Goal: Find specific page/section: Find specific page/section

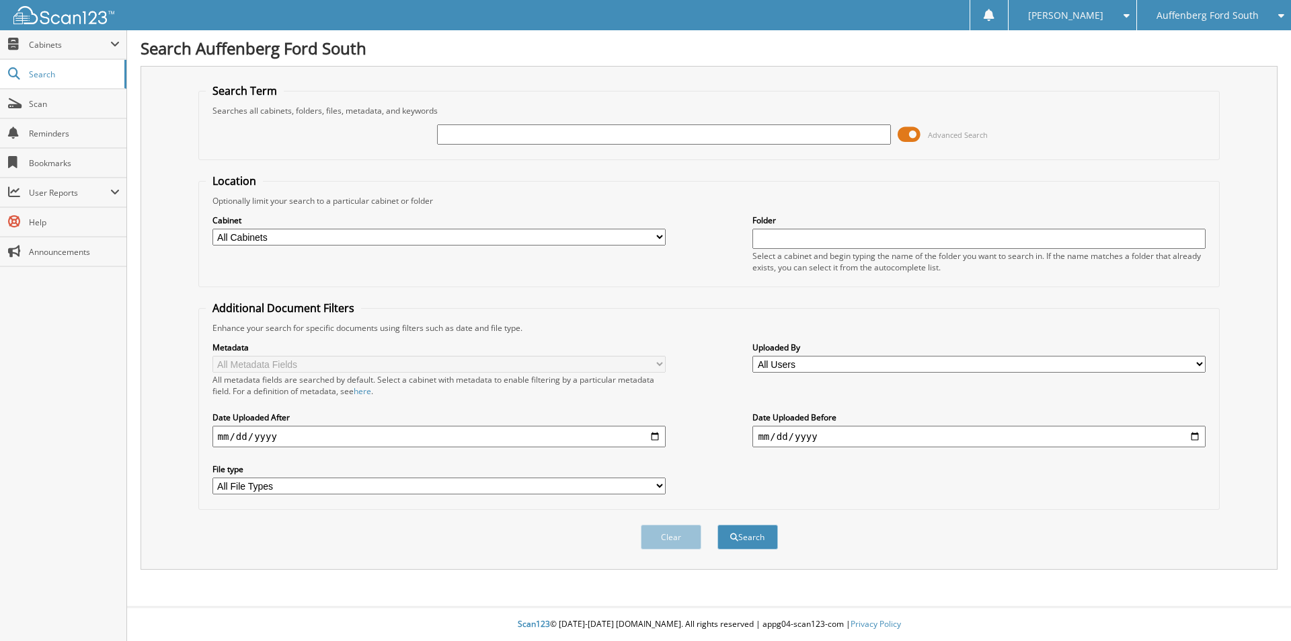
click at [917, 132] on span at bounding box center [909, 134] width 23 height 20
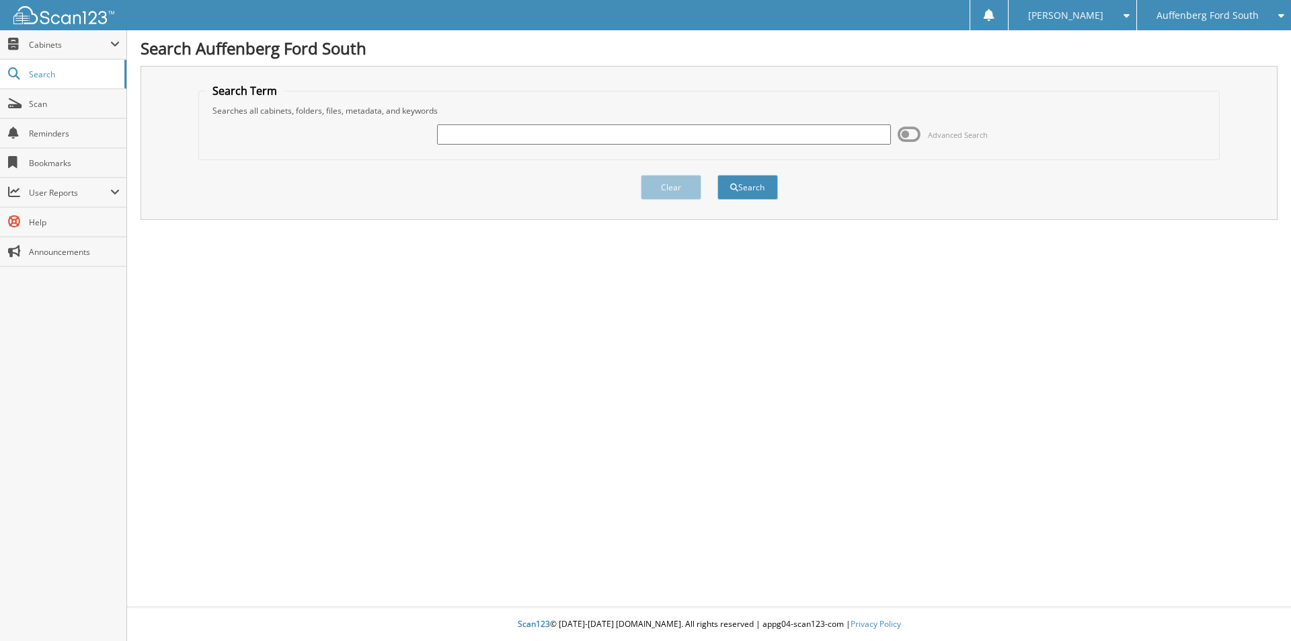
click at [559, 132] on input "text" at bounding box center [663, 134] width 453 height 20
type input "146707"
click at [718, 175] on button "Search" at bounding box center [748, 187] width 61 height 25
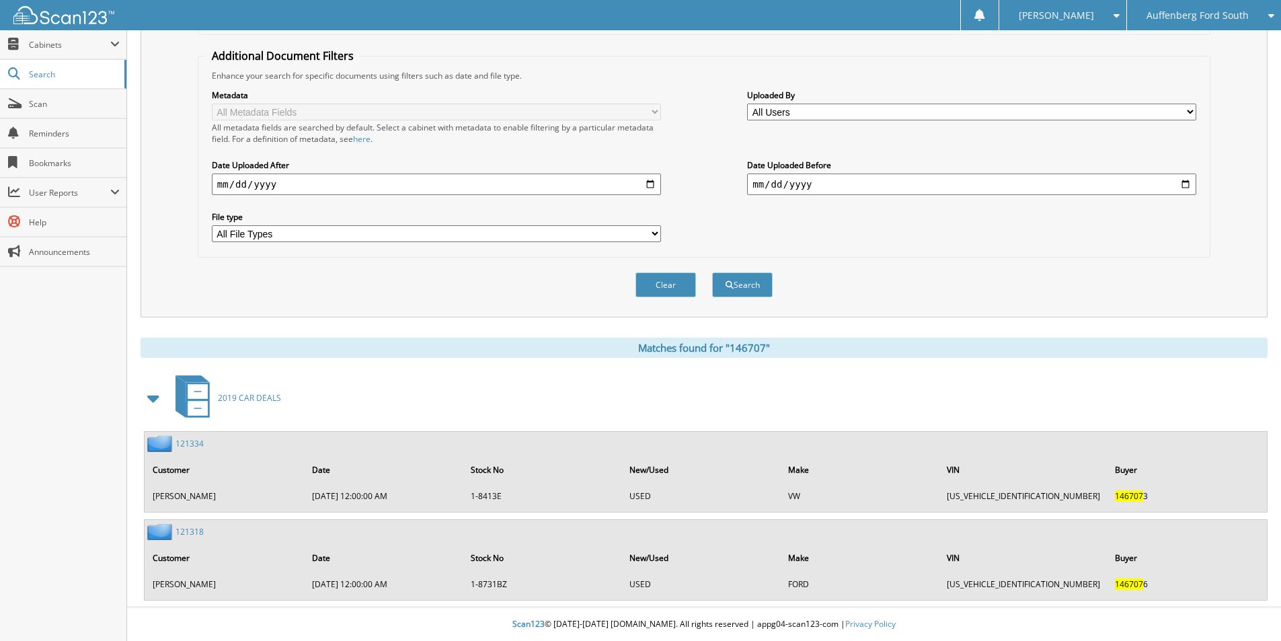
scroll to position [253, 0]
click at [249, 396] on span "2019 CAR DEALS" at bounding box center [249, 397] width 63 height 11
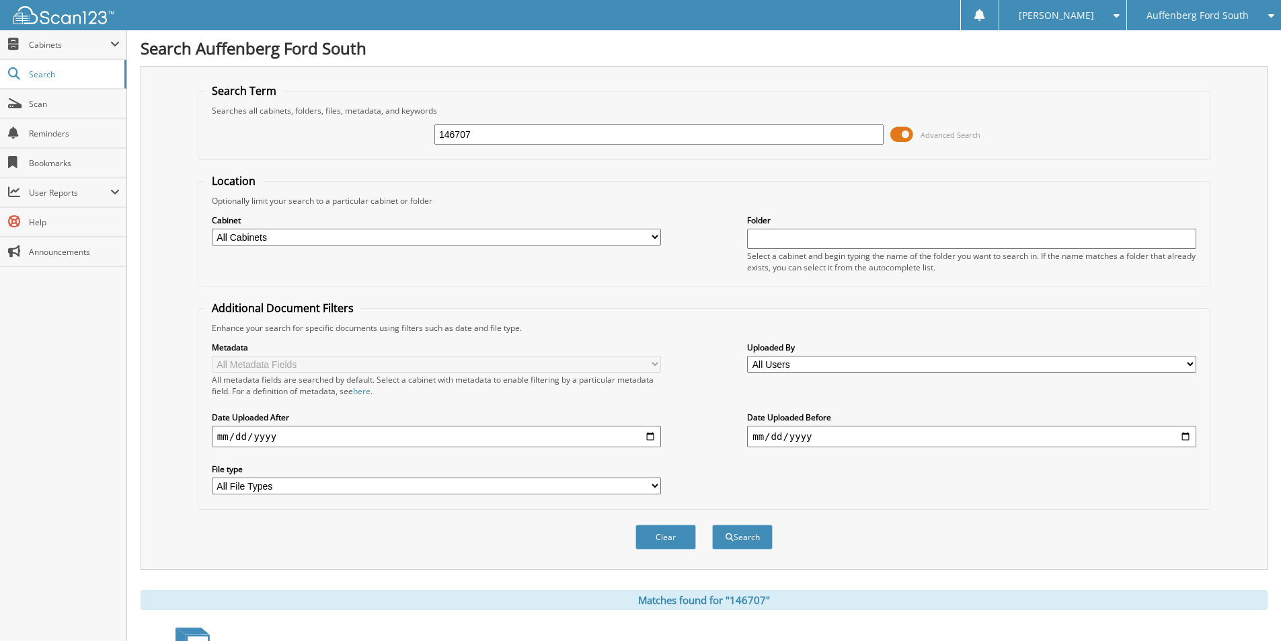
click at [519, 131] on input "146707" at bounding box center [658, 134] width 449 height 20
type input "MARY CAMPBELL"
click at [712, 525] on button "Search" at bounding box center [742, 537] width 61 height 25
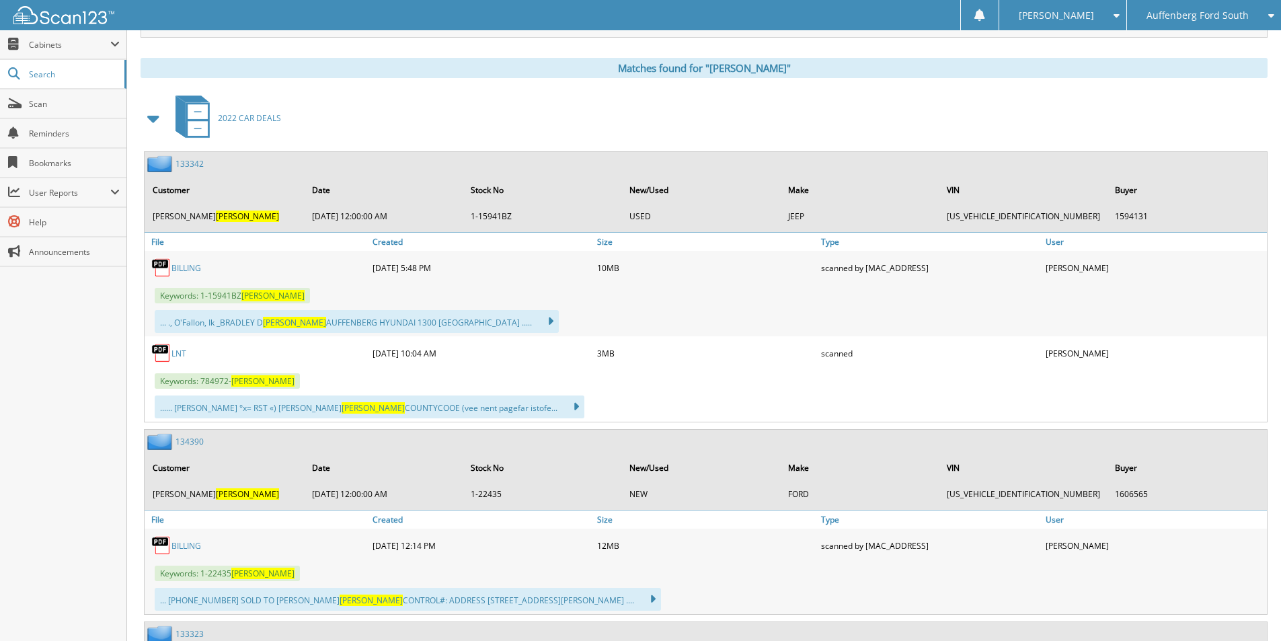
scroll to position [403, 0]
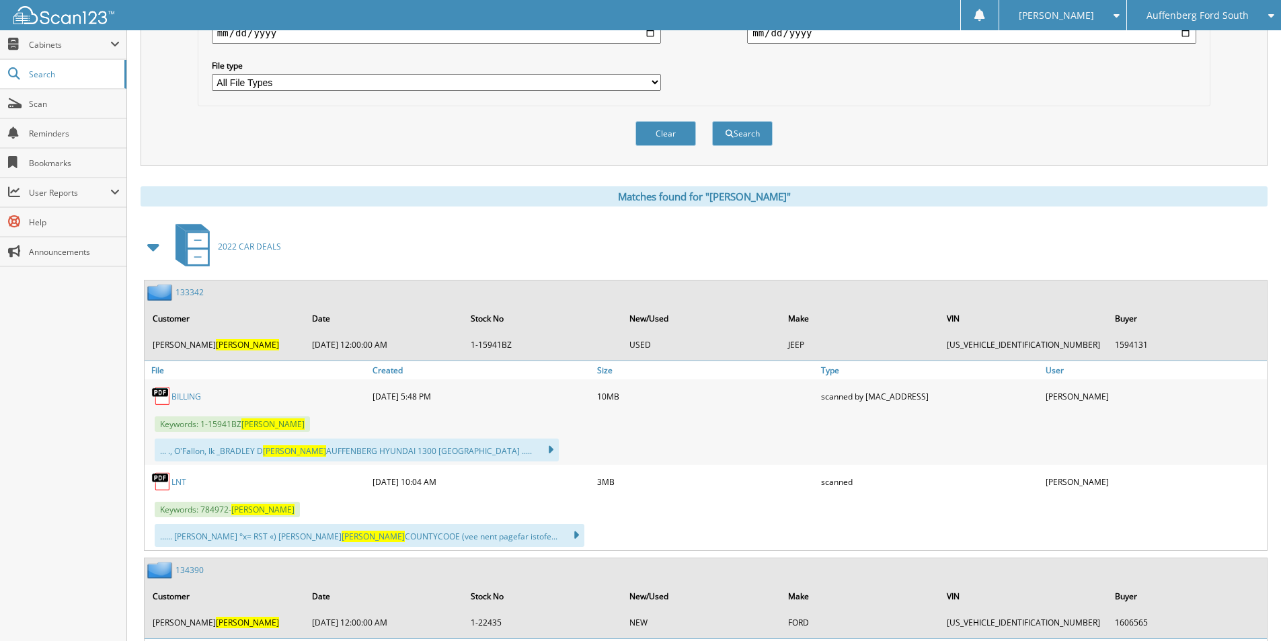
click at [155, 247] on span at bounding box center [154, 247] width 19 height 24
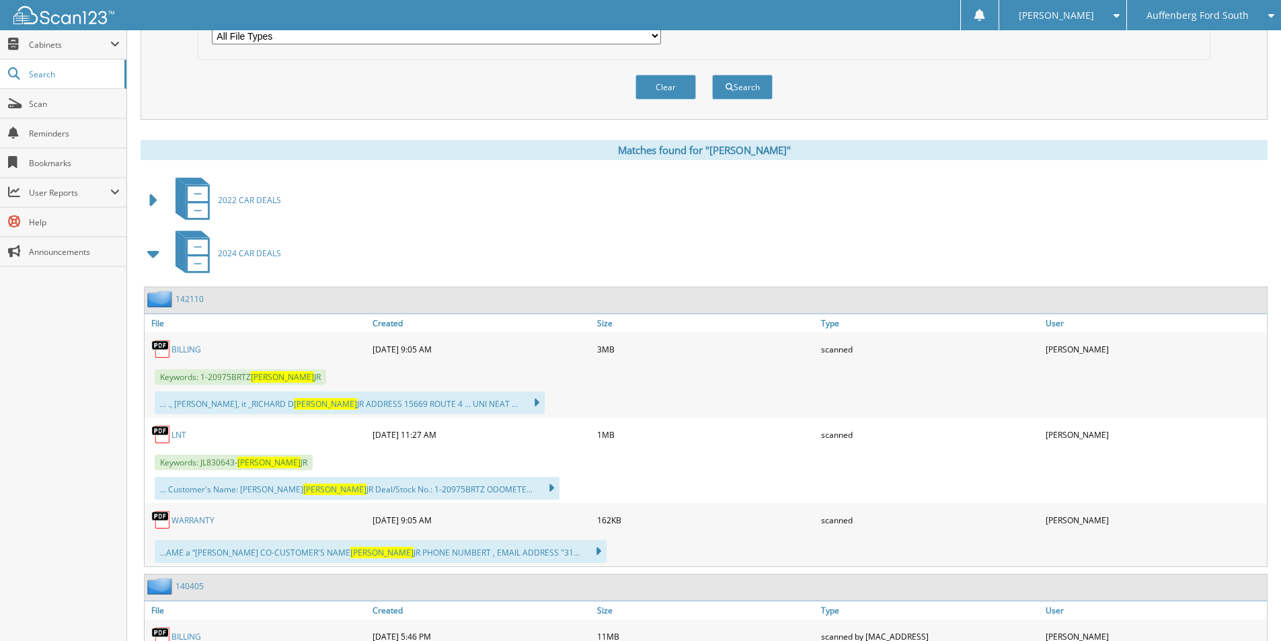
scroll to position [471, 0]
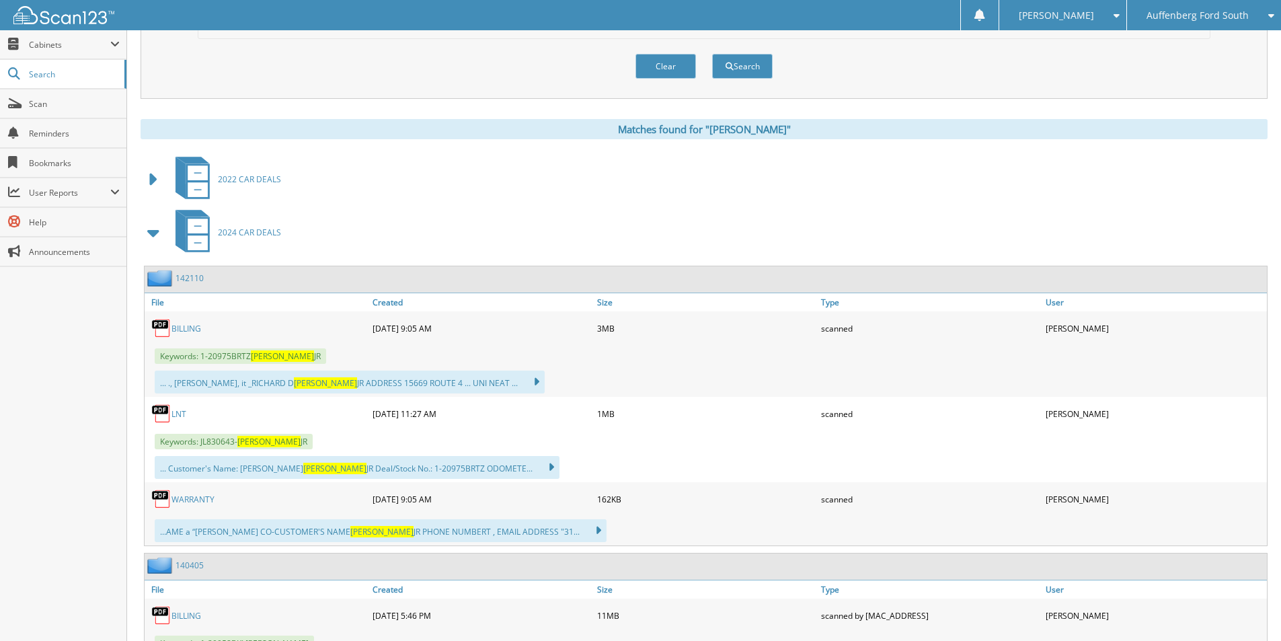
click at [157, 234] on span at bounding box center [154, 233] width 19 height 24
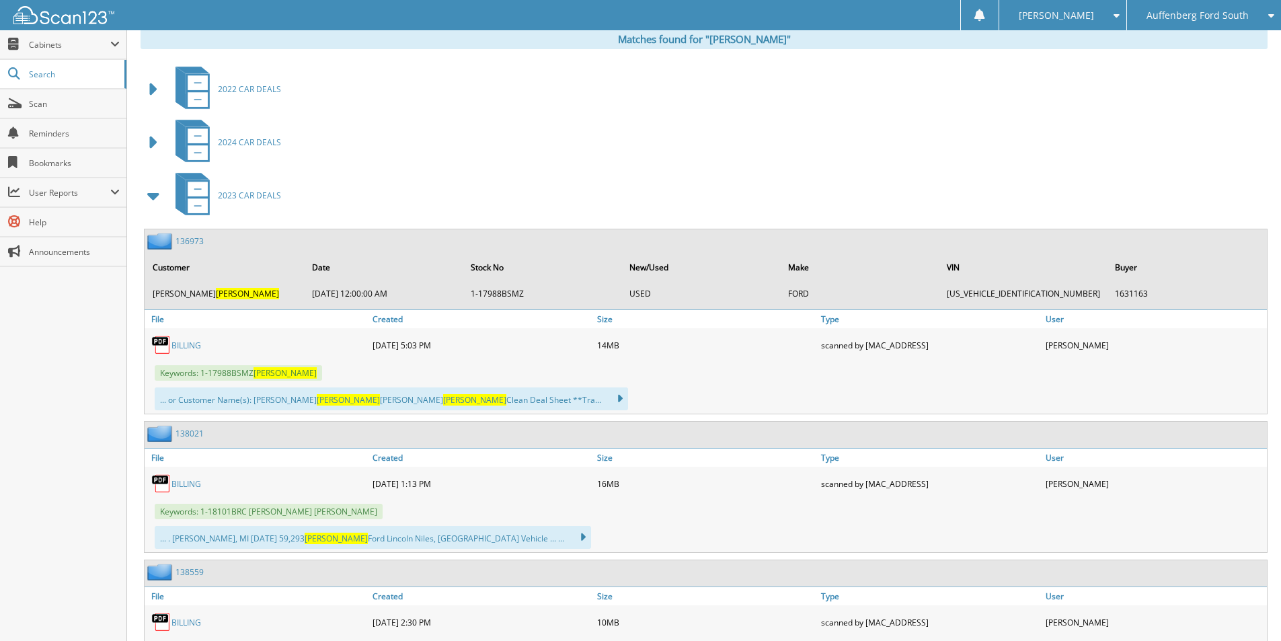
scroll to position [605, 0]
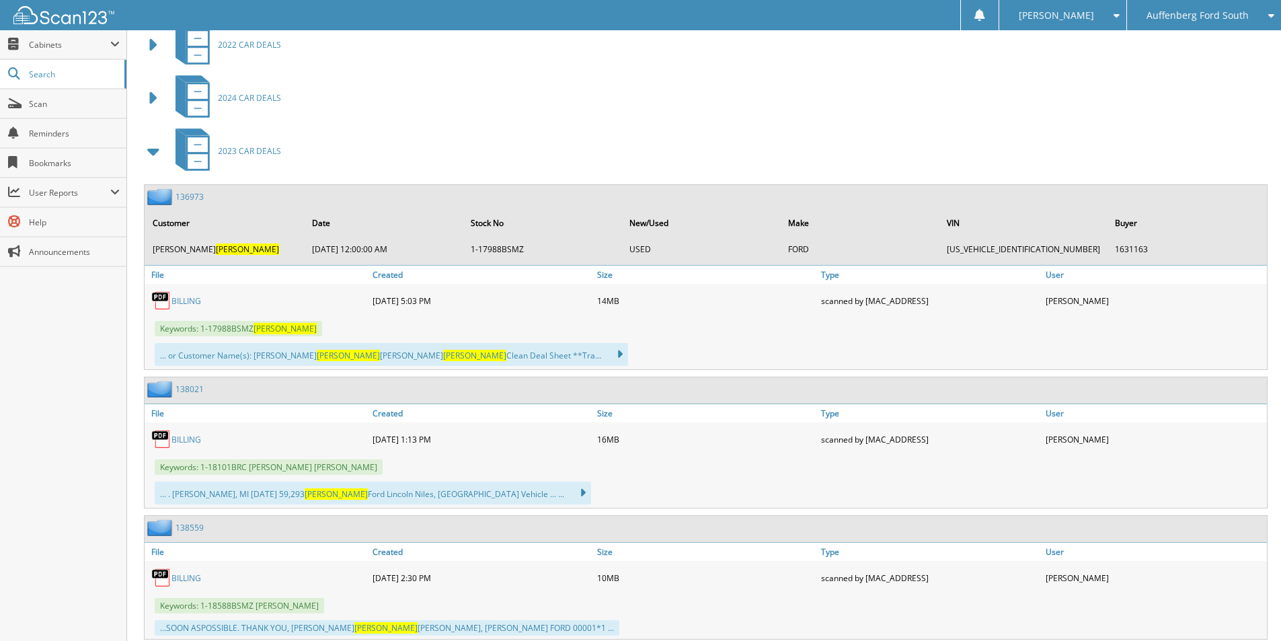
click at [156, 157] on span at bounding box center [154, 151] width 19 height 24
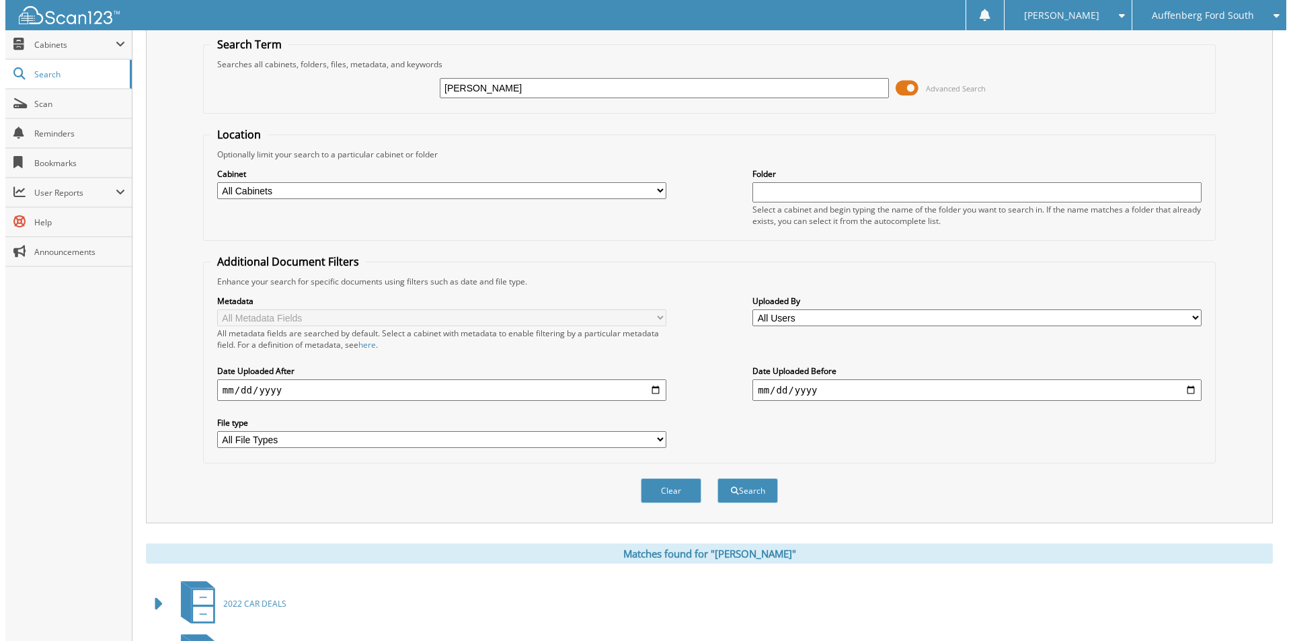
scroll to position [0, 0]
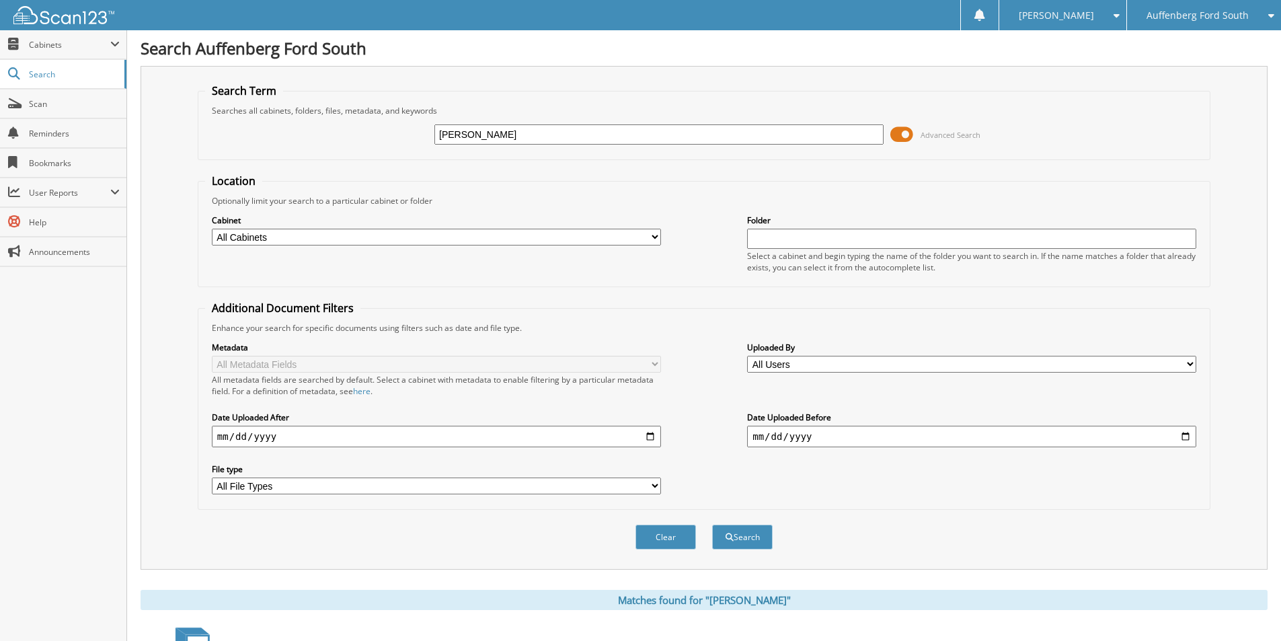
click at [901, 132] on span at bounding box center [901, 134] width 23 height 20
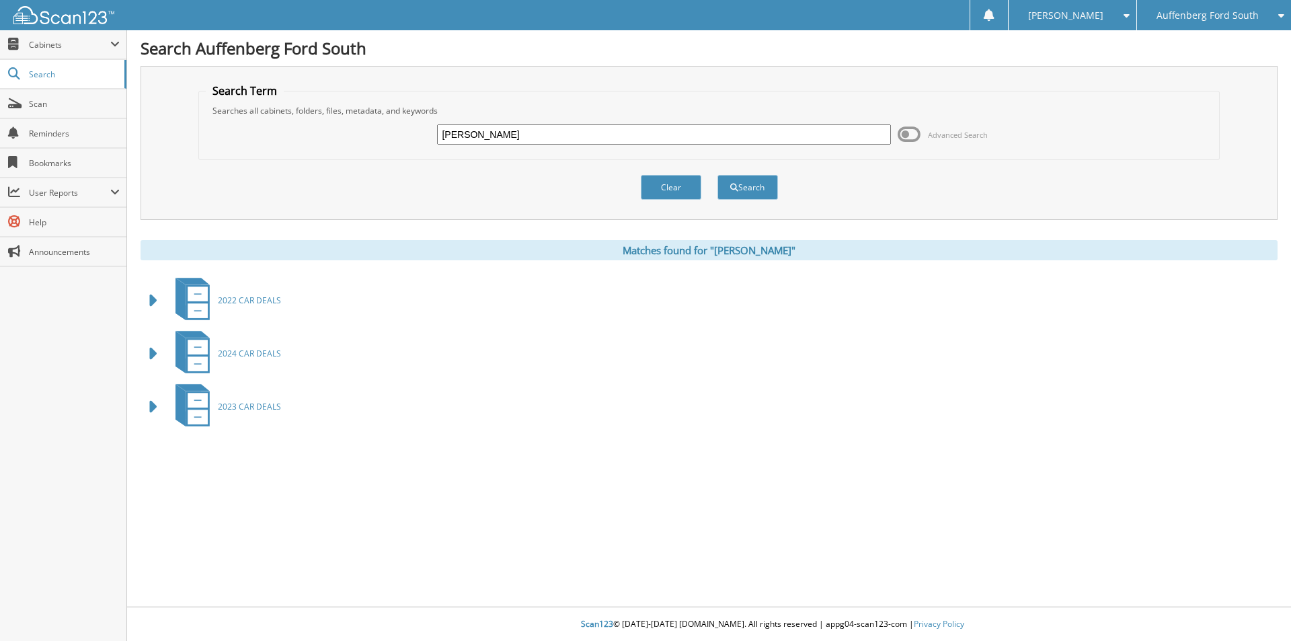
drag, startPoint x: 539, startPoint y: 125, endPoint x: 379, endPoint y: 125, distance: 160.0
click at [379, 125] on div "[PERSON_NAME] Advanced Search" at bounding box center [709, 134] width 1007 height 36
drag, startPoint x: 485, startPoint y: 122, endPoint x: 377, endPoint y: 131, distance: 108.6
click at [364, 135] on div "[PERSON_NAME] Advanced Search" at bounding box center [709, 134] width 1007 height 36
drag, startPoint x: 539, startPoint y: 143, endPoint x: 406, endPoint y: 130, distance: 133.0
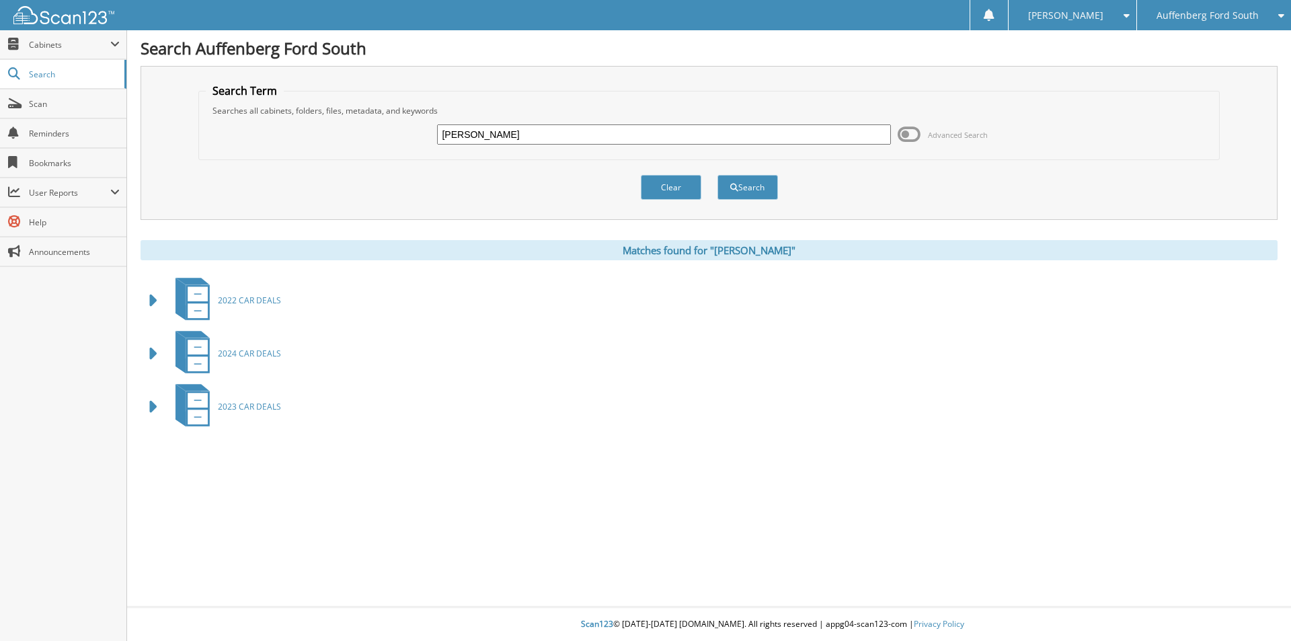
click at [309, 149] on div "[PERSON_NAME] Advanced Search" at bounding box center [709, 134] width 1007 height 36
click at [1204, 15] on span "Auffenberg Ford South" at bounding box center [1208, 15] width 102 height 8
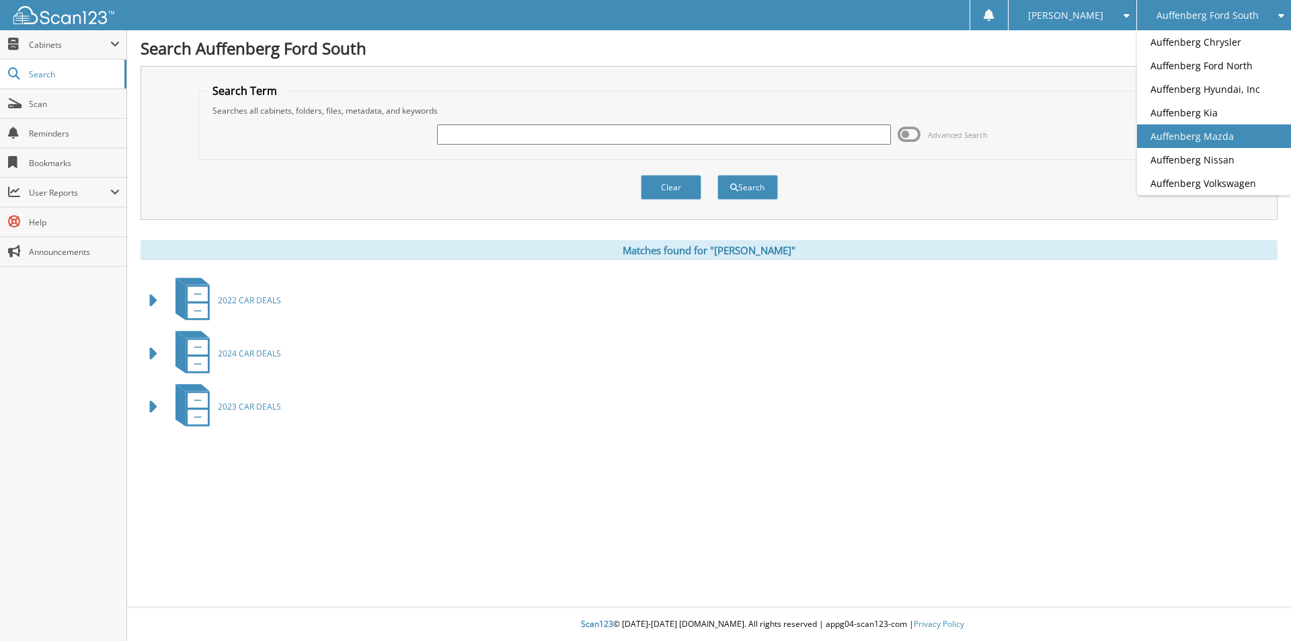
click at [1211, 141] on link "Auffenberg Mazda" at bounding box center [1214, 136] width 154 height 24
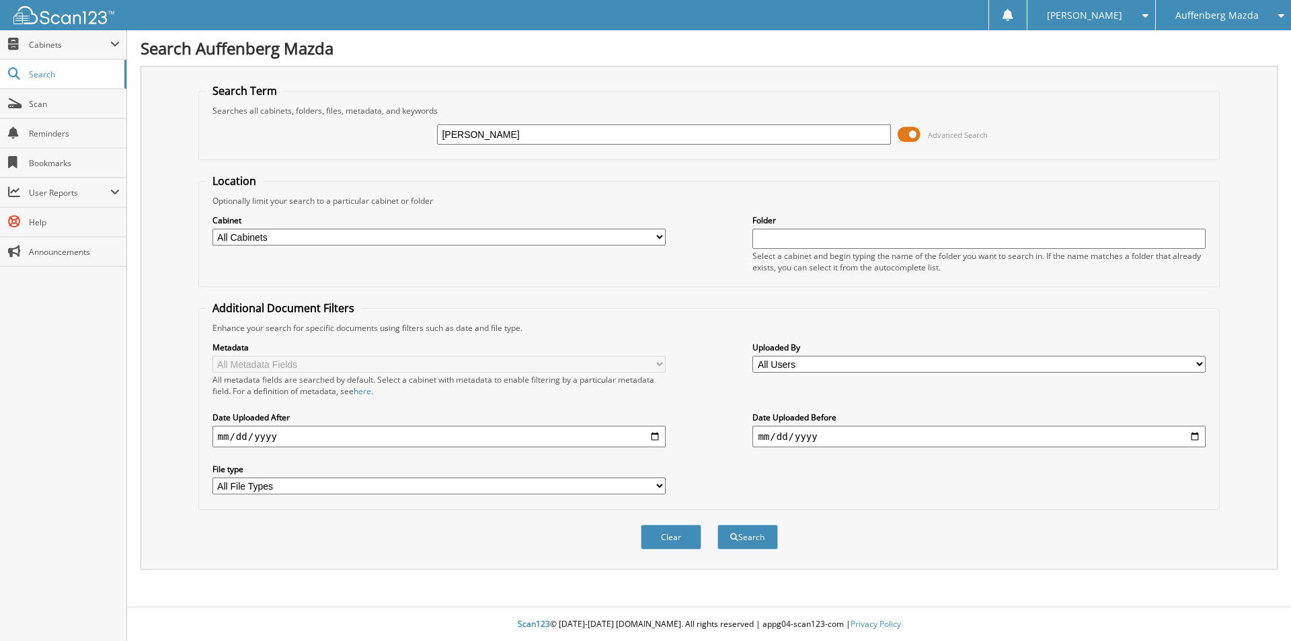
type input "[PERSON_NAME]"
click at [718, 525] on button "Search" at bounding box center [748, 537] width 61 height 25
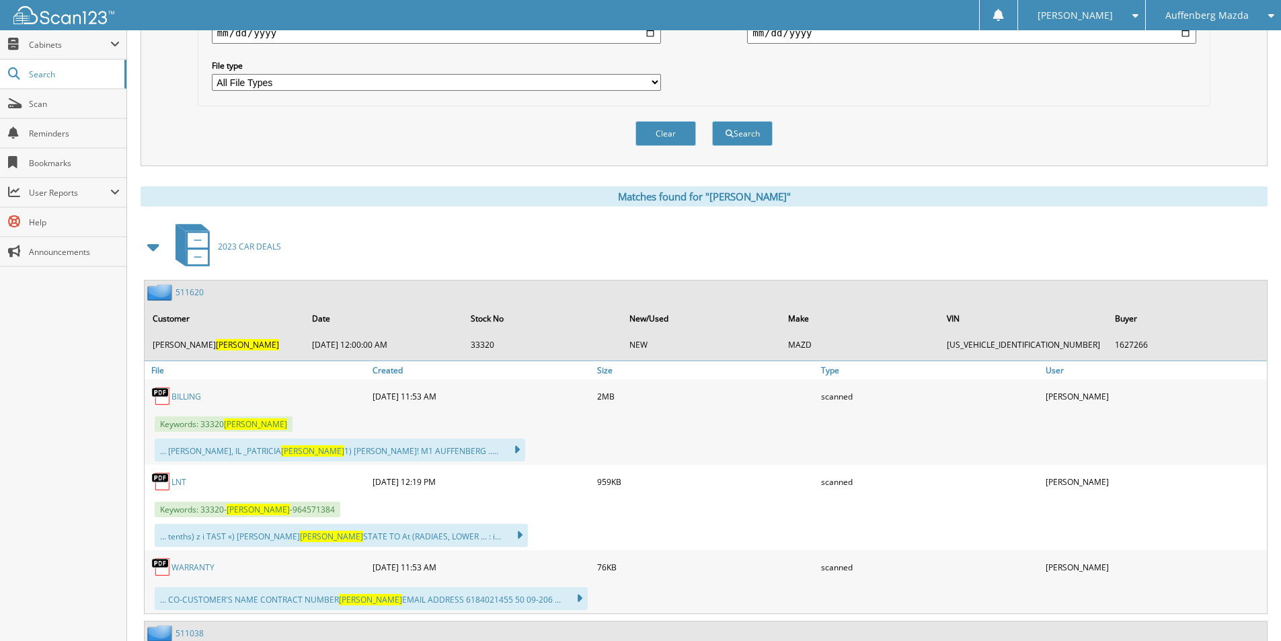
scroll to position [471, 0]
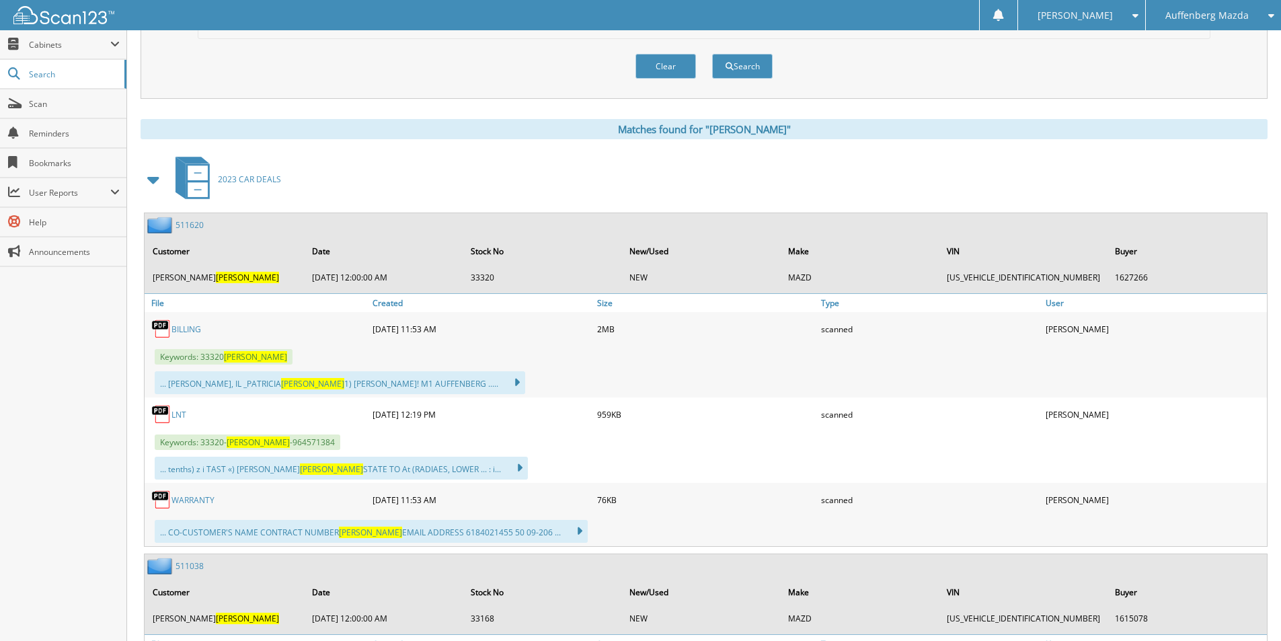
click at [151, 178] on span at bounding box center [154, 179] width 19 height 24
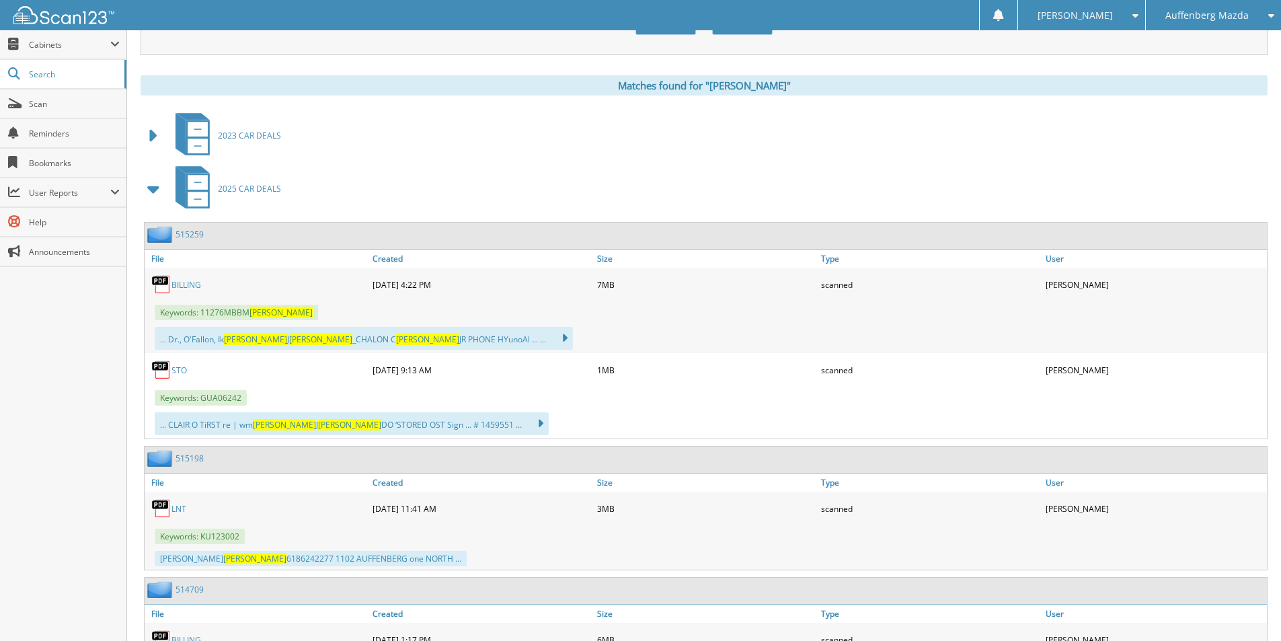
scroll to position [538, 0]
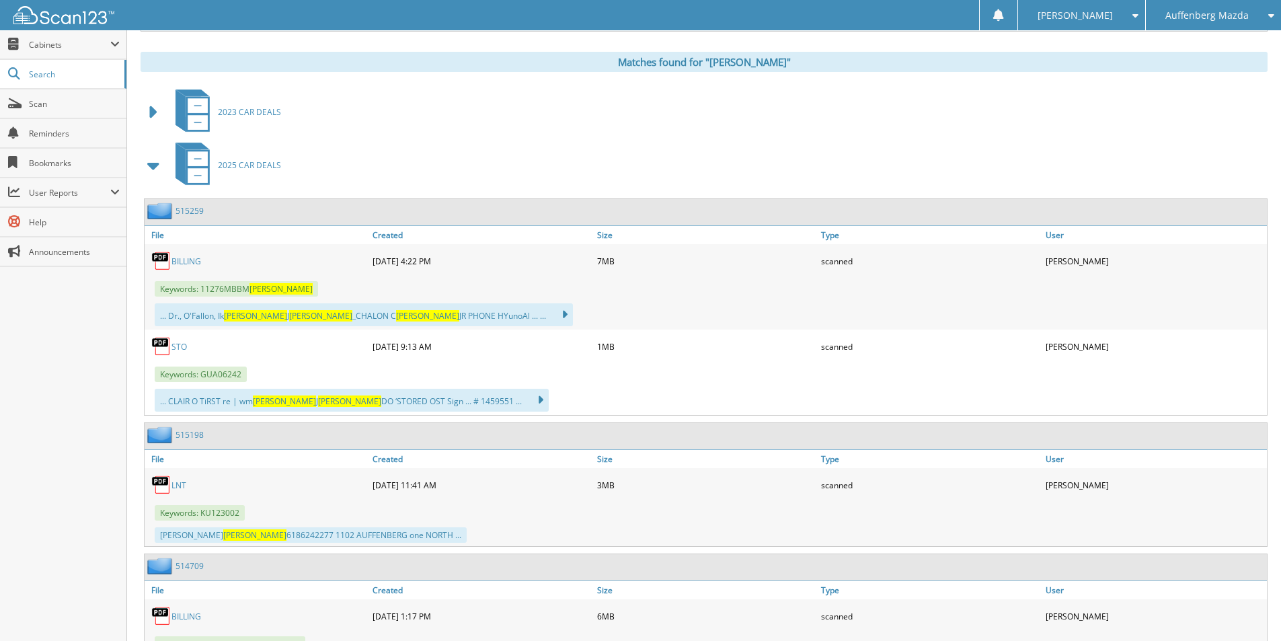
click at [187, 260] on link "BILLING" at bounding box center [186, 261] width 30 height 11
click at [73, 108] on span "Scan" at bounding box center [74, 103] width 91 height 11
